Goal: Find specific page/section: Find specific page/section

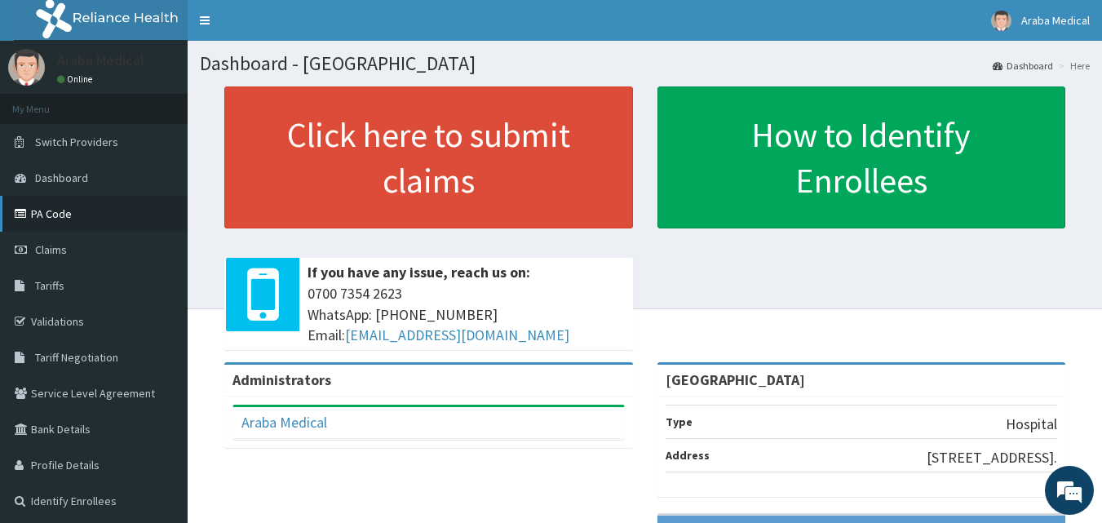
click at [66, 215] on link "PA Code" at bounding box center [94, 214] width 188 height 36
